Goal: Find specific page/section: Locate item on page

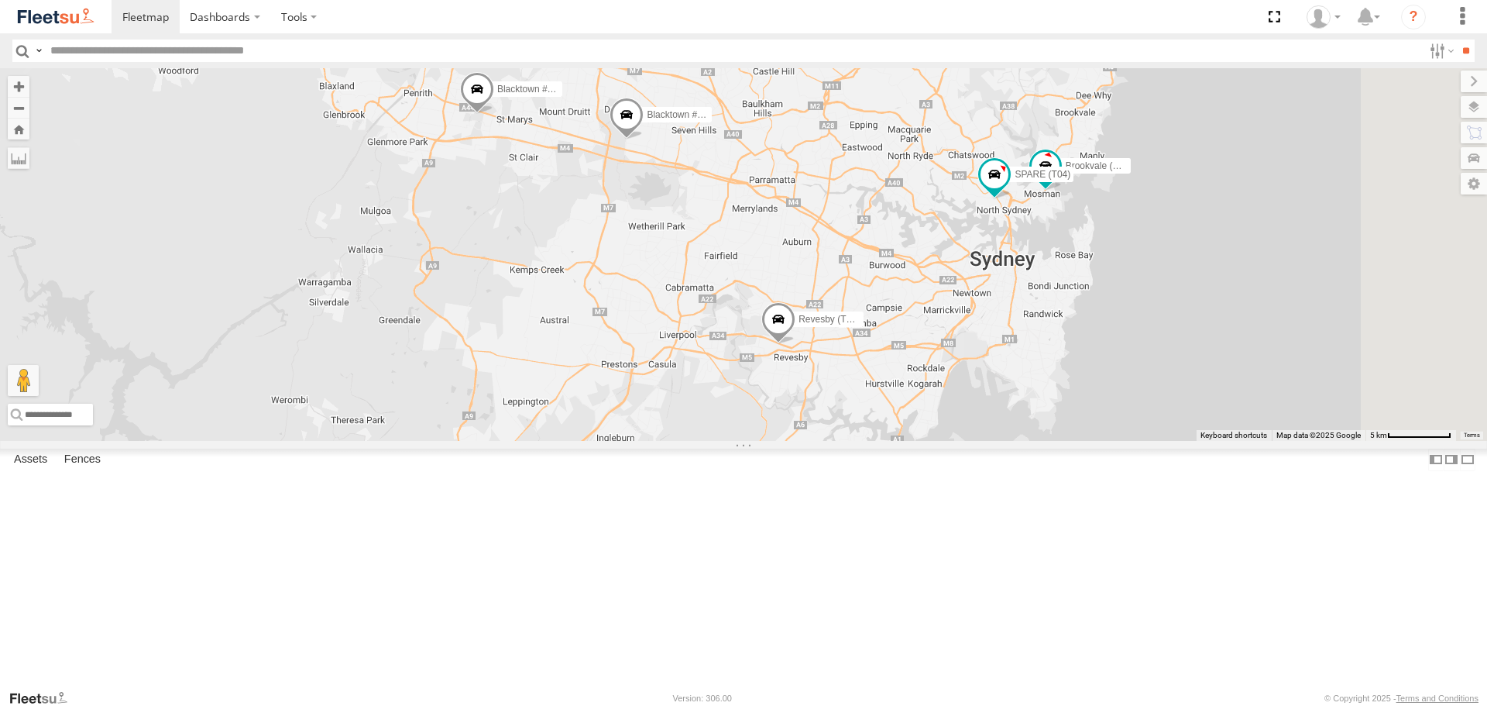
drag, startPoint x: 1142, startPoint y: 425, endPoint x: 1055, endPoint y: 360, distance: 108.4
click at [1055, 360] on div "Rural (T08 - [PERSON_NAME]) Blacktown #1 (T09 - [PERSON_NAME]) Blacktown #2 (T0…" at bounding box center [743, 254] width 1487 height 372
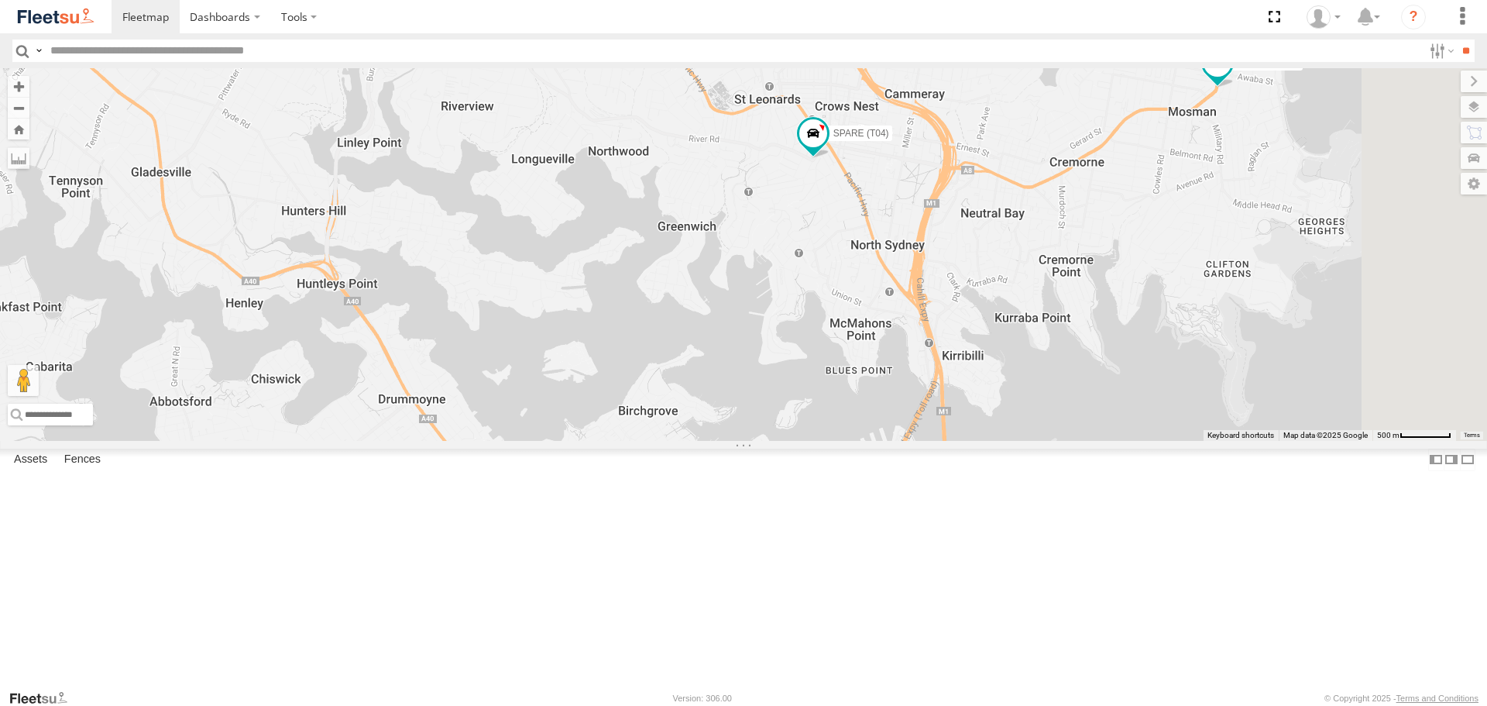
drag, startPoint x: 1167, startPoint y: 343, endPoint x: 1016, endPoint y: 453, distance: 186.8
click at [1001, 440] on div "Rural (T08 - [PERSON_NAME]) Blacktown #1 (T09 - [PERSON_NAME]) Blacktown #2 (T0…" at bounding box center [743, 254] width 1487 height 372
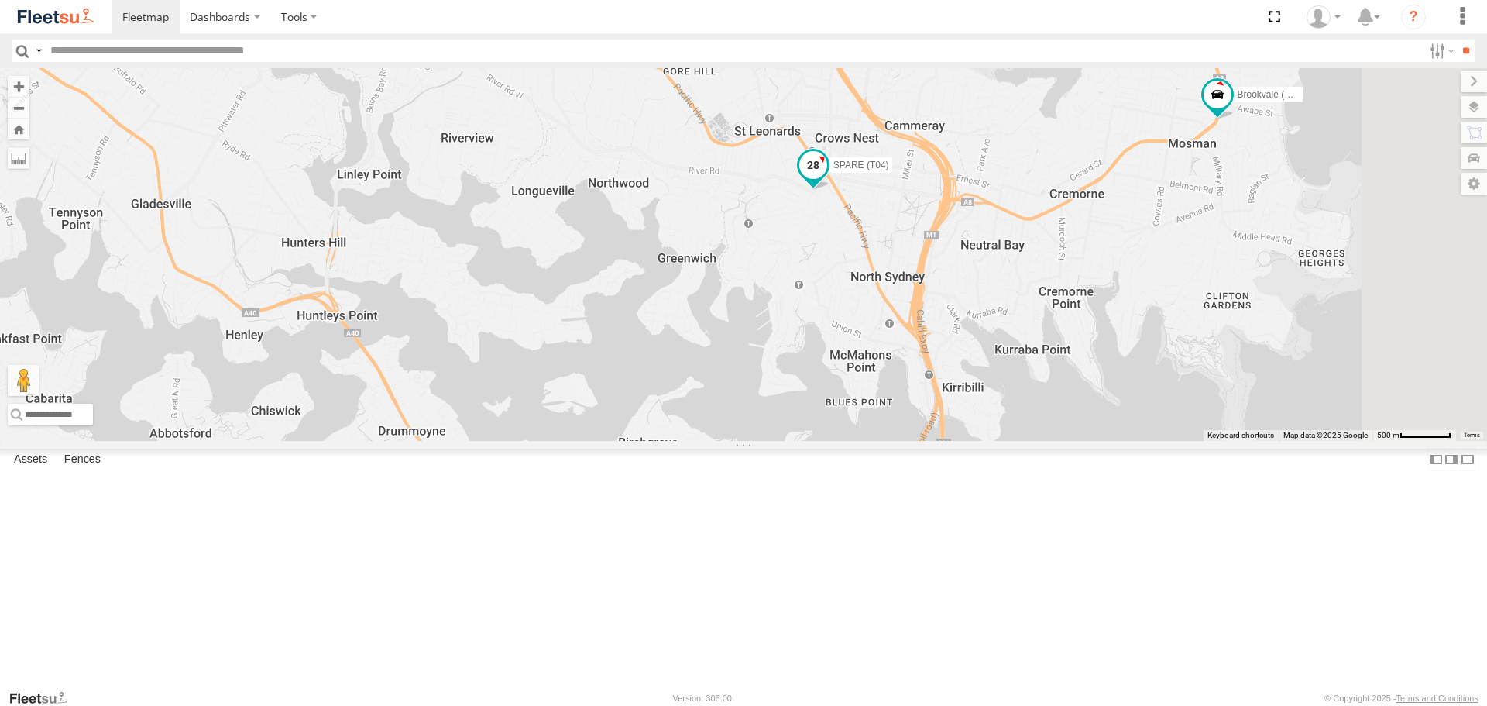
click at [827, 180] on span at bounding box center [813, 166] width 28 height 28
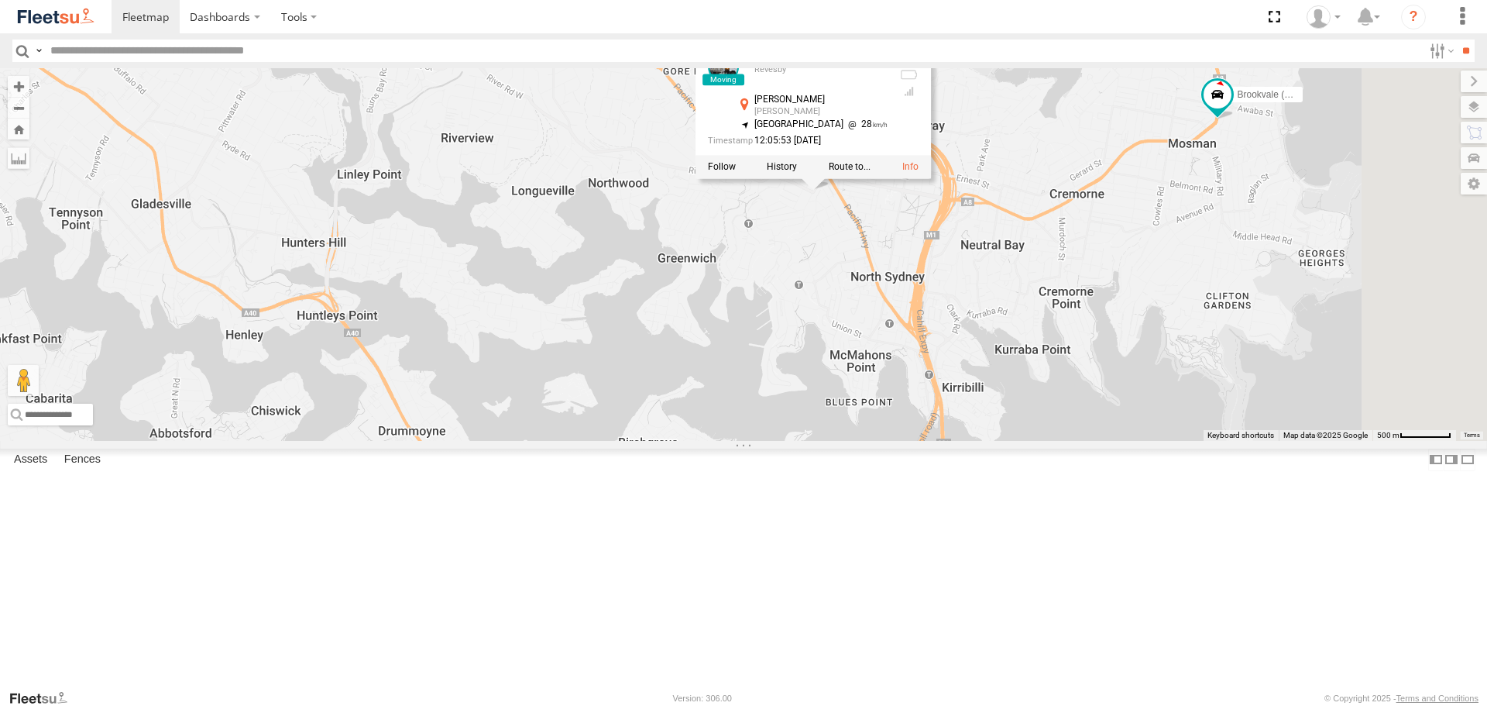
click at [1036, 373] on div "Rural (T08 - [PERSON_NAME]) Blacktown #1 (T09 - [PERSON_NAME]) Blacktown #2 (T0…" at bounding box center [743, 254] width 1487 height 372
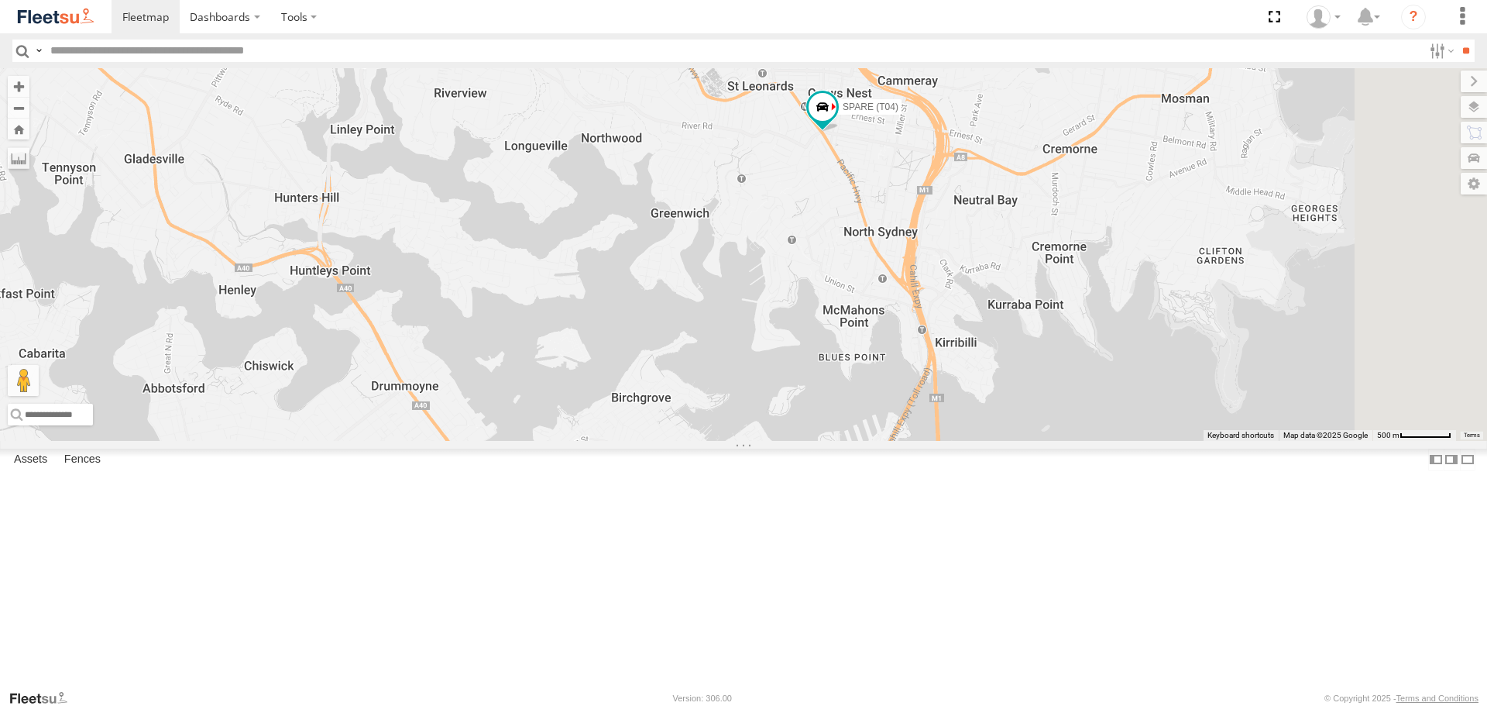
drag, startPoint x: 1069, startPoint y: 541, endPoint x: 1072, endPoint y: 383, distance: 158.8
click at [1064, 422] on div "Rural (T08 - [PERSON_NAME]) Blacktown #1 (T09 - [PERSON_NAME]) Blacktown #2 (T0…" at bounding box center [743, 254] width 1487 height 372
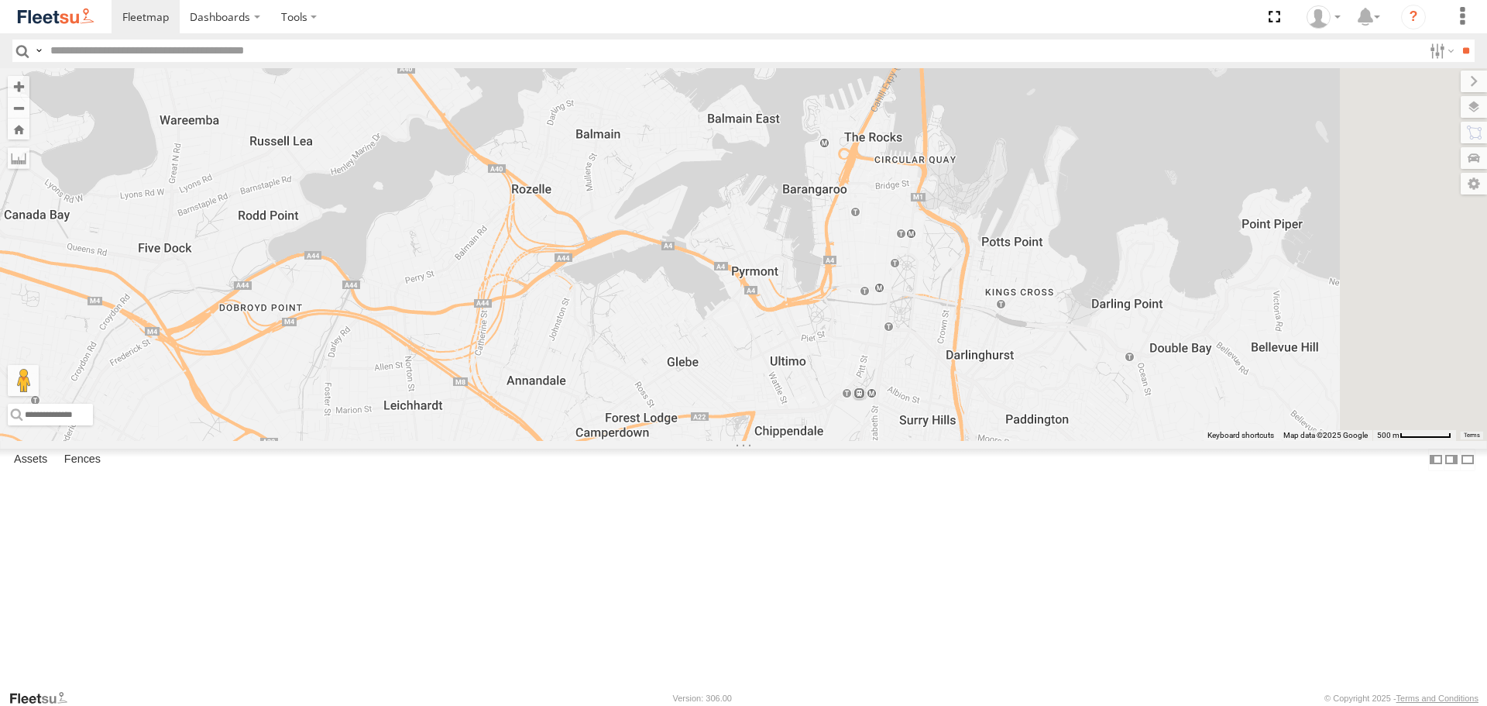
drag, startPoint x: 1067, startPoint y: 426, endPoint x: 1058, endPoint y: 341, distance: 85.6
click at [1058, 341] on div "Rural (T08 - [PERSON_NAME]) Blacktown #1 (T09 - [PERSON_NAME]) Blacktown #2 (T0…" at bounding box center [743, 254] width 1487 height 372
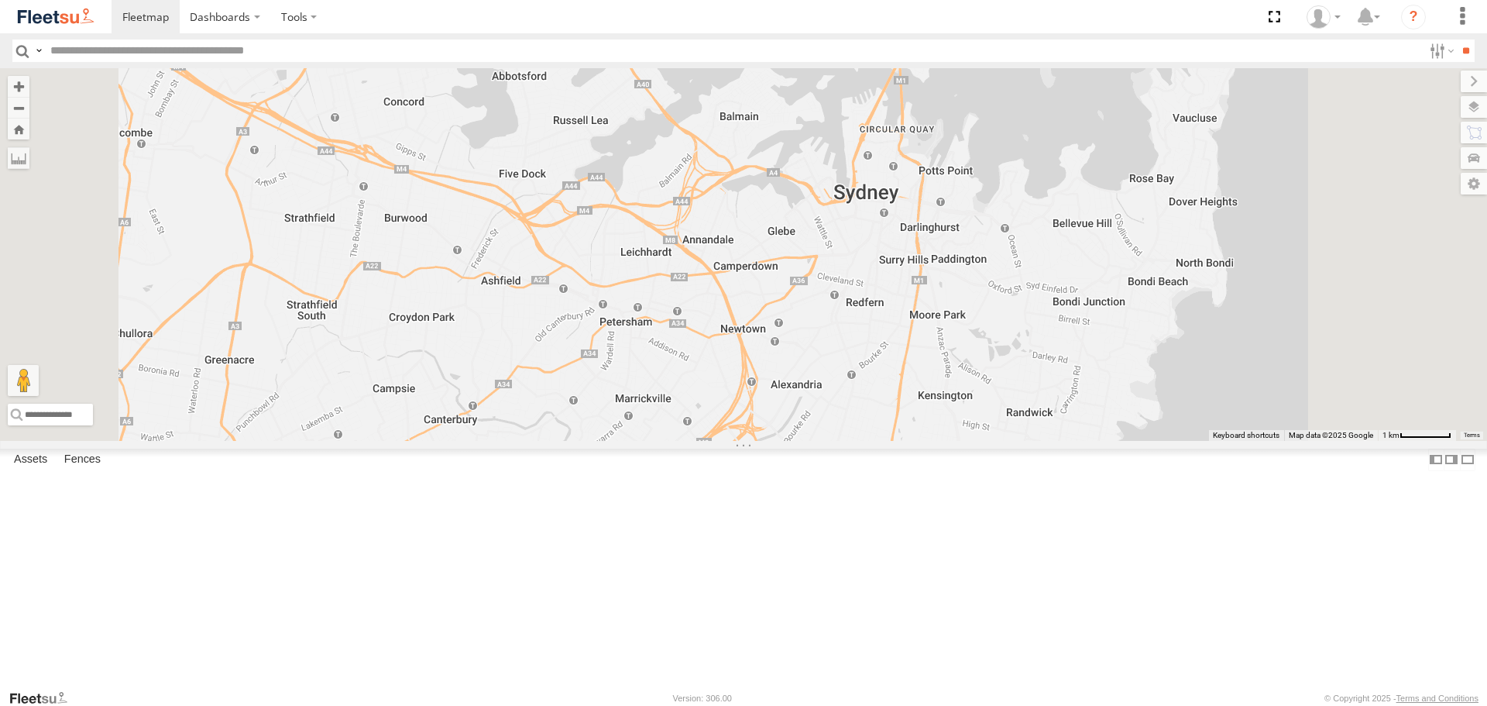
drag, startPoint x: 1058, startPoint y: 452, endPoint x: 1063, endPoint y: 396, distance: 56.7
click at [1063, 396] on div "Rural (T08 - [PERSON_NAME]) Blacktown #1 (T09 - [PERSON_NAME]) Blacktown #2 (T0…" at bounding box center [743, 254] width 1487 height 372
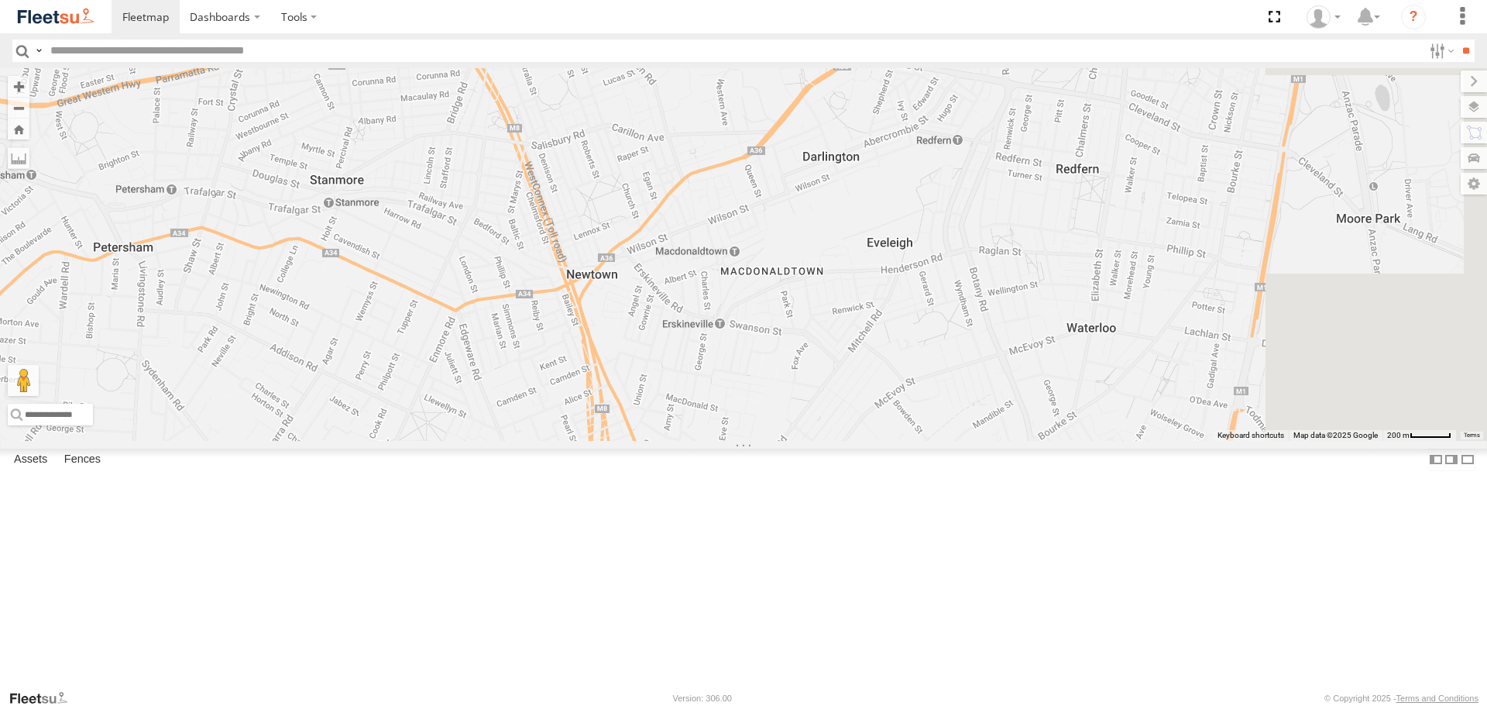
drag, startPoint x: 1141, startPoint y: 335, endPoint x: 1014, endPoint y: 220, distance: 171.6
click at [1014, 220] on div "Rural (T08 - [PERSON_NAME]) Blacktown #1 (T09 - [PERSON_NAME]) Blacktown #2 (T0…" at bounding box center [743, 254] width 1487 height 372
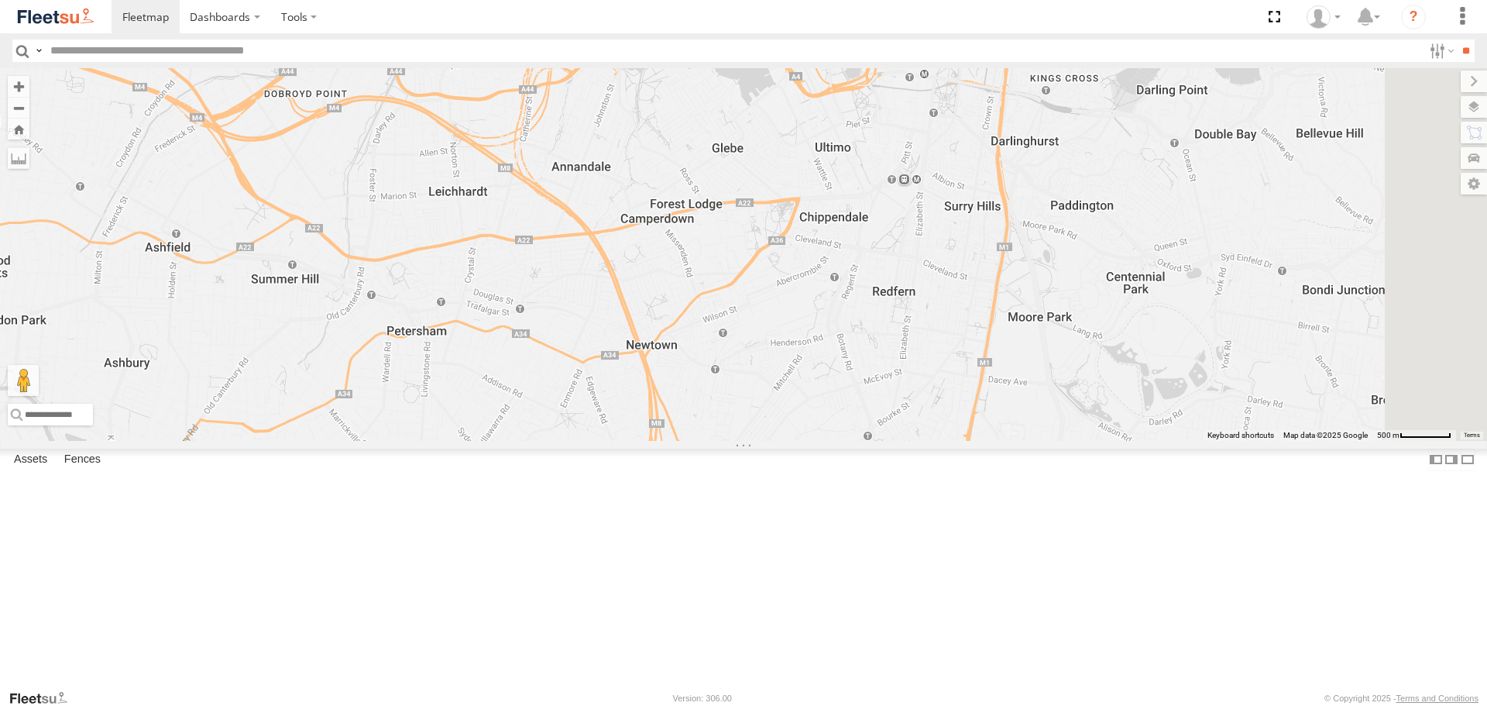
drag, startPoint x: 1101, startPoint y: 455, endPoint x: 1011, endPoint y: 544, distance: 127.1
click at [1011, 440] on div "Rural (T08 - [PERSON_NAME]) Blacktown #1 (T09 - [PERSON_NAME]) Blacktown #2 (T0…" at bounding box center [743, 254] width 1487 height 372
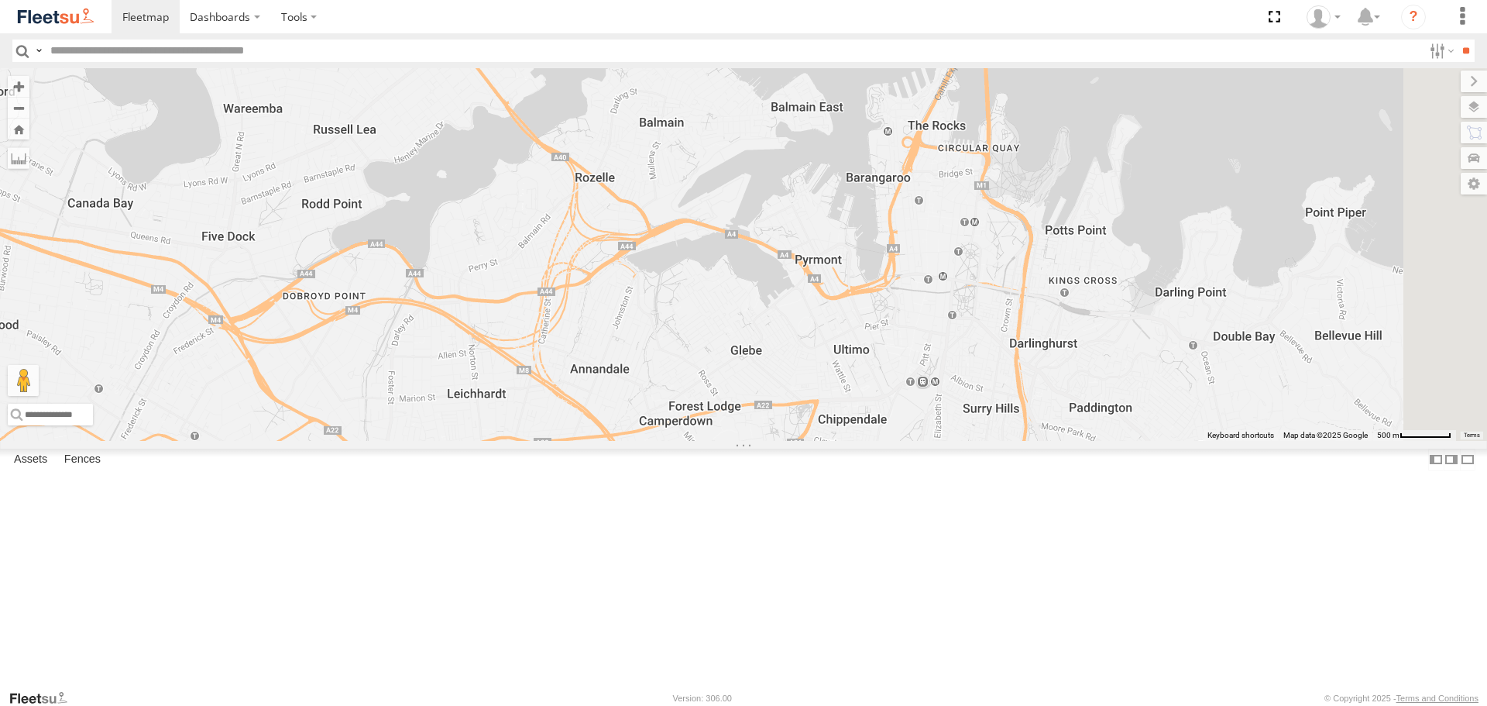
drag, startPoint x: 998, startPoint y: 360, endPoint x: 1022, endPoint y: 562, distance: 203.7
click at [1022, 440] on div "Rural (T08 - [PERSON_NAME]) Blacktown #1 (T09 - [PERSON_NAME]) Blacktown #2 (T0…" at bounding box center [743, 254] width 1487 height 372
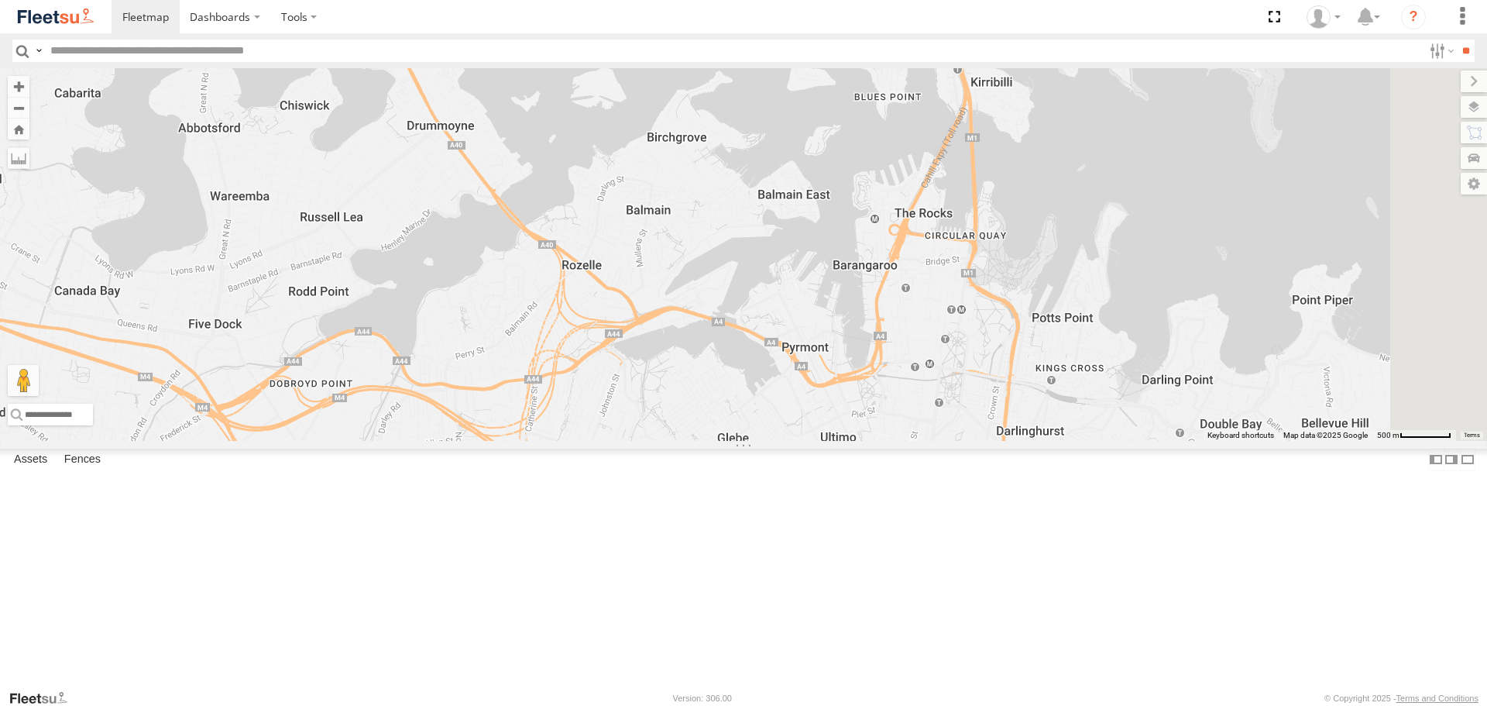
drag, startPoint x: 1013, startPoint y: 369, endPoint x: 1001, endPoint y: 465, distance: 97.5
click at [1001, 440] on div "Rural (T08 - [PERSON_NAME]) Blacktown #1 (T09 - [PERSON_NAME]) Blacktown #2 (T0…" at bounding box center [743, 254] width 1487 height 372
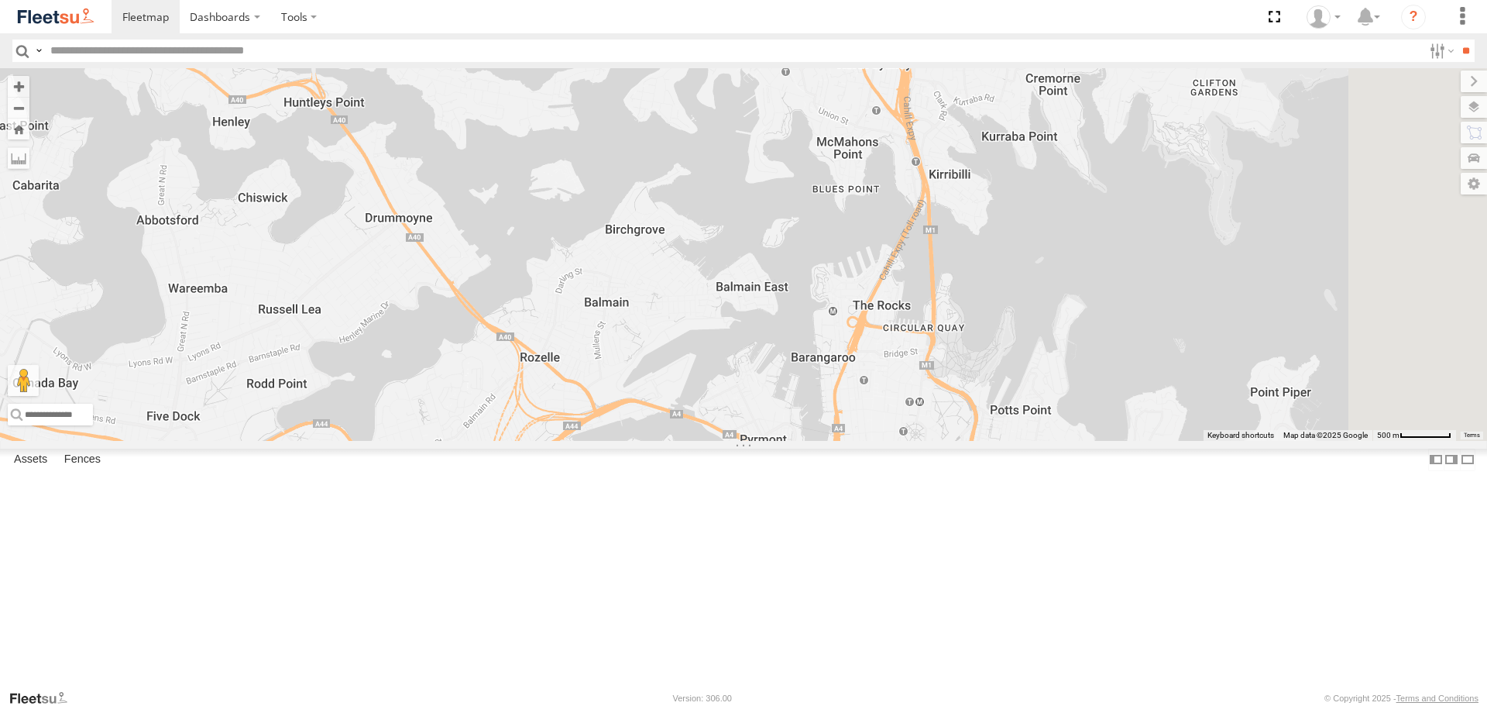
drag, startPoint x: 998, startPoint y: 436, endPoint x: 948, endPoint y: 537, distance: 112.6
click at [950, 440] on div "Rural (T08 - [PERSON_NAME]) Blacktown #1 (T09 - [PERSON_NAME]) Blacktown #2 (T0…" at bounding box center [743, 254] width 1487 height 372
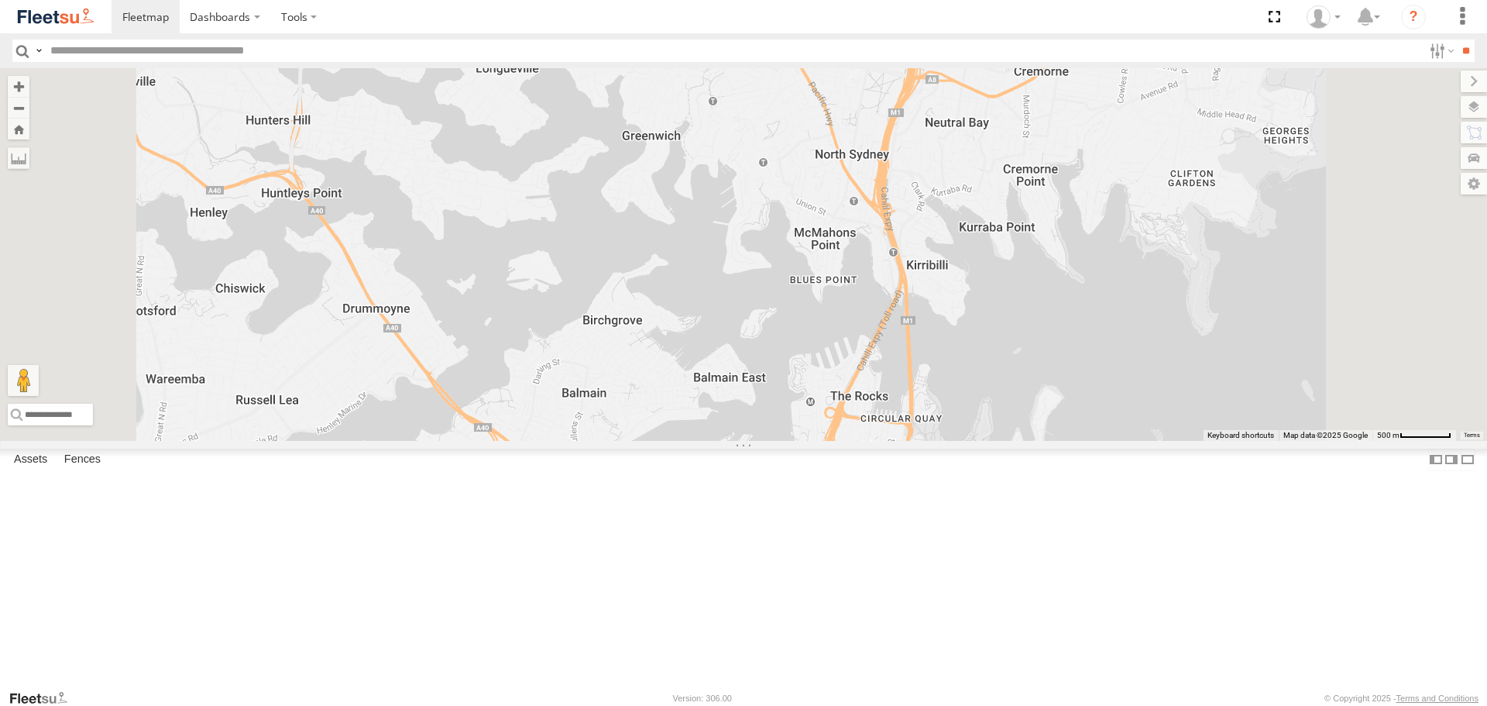
drag, startPoint x: 1008, startPoint y: 164, endPoint x: 1008, endPoint y: 224, distance: 59.6
click at [1008, 224] on div "Rural (T08 - [PERSON_NAME]) Blacktown #1 (T09 - [PERSON_NAME]) Blacktown #2 (T0…" at bounding box center [743, 254] width 1487 height 372
